Goal: Find specific page/section: Find specific page/section

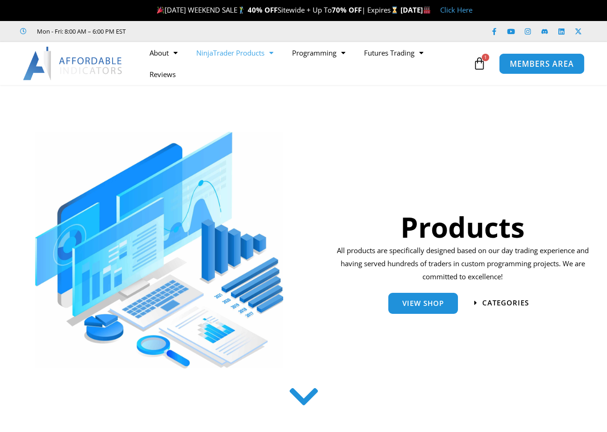
click at [537, 61] on span "MEMBERS AREA" at bounding box center [542, 64] width 64 height 8
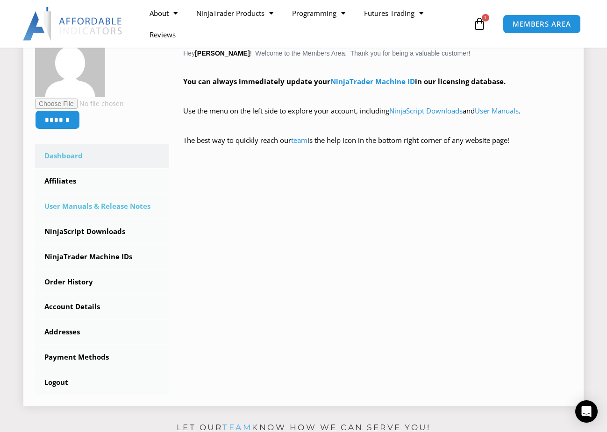
scroll to position [187, 0]
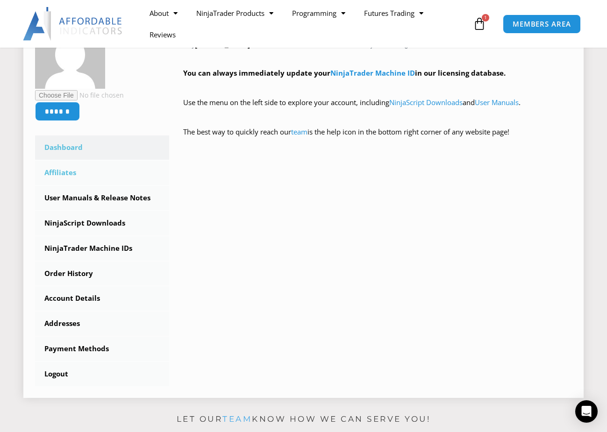
click at [72, 176] on link "Affiliates" at bounding box center [102, 173] width 134 height 24
